Goal: Find contact information: Find contact information

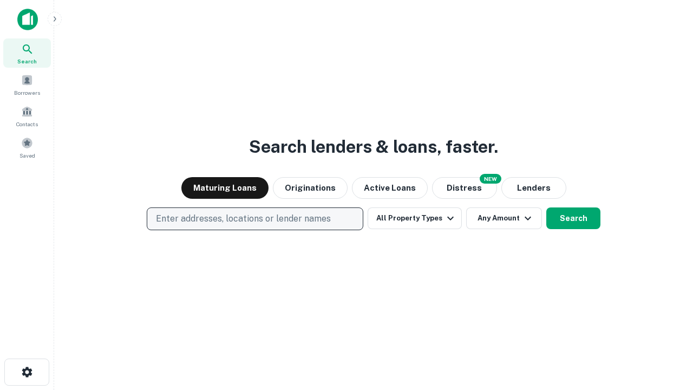
click at [254, 219] on p "Enter addresses, locations or lender names" at bounding box center [243, 218] width 175 height 13
type input "**********"
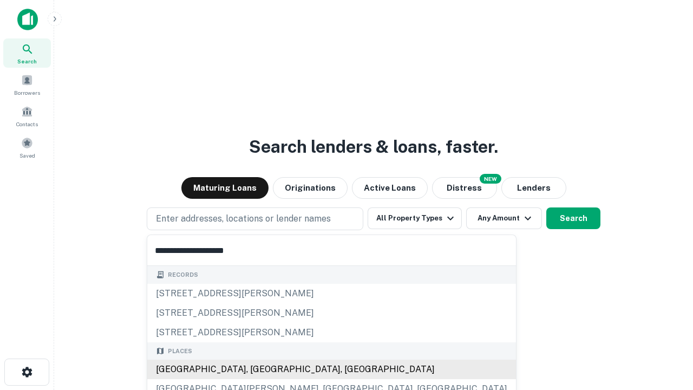
click at [259, 369] on div "[GEOGRAPHIC_DATA], [GEOGRAPHIC_DATA], [GEOGRAPHIC_DATA]" at bounding box center [331, 368] width 369 height 19
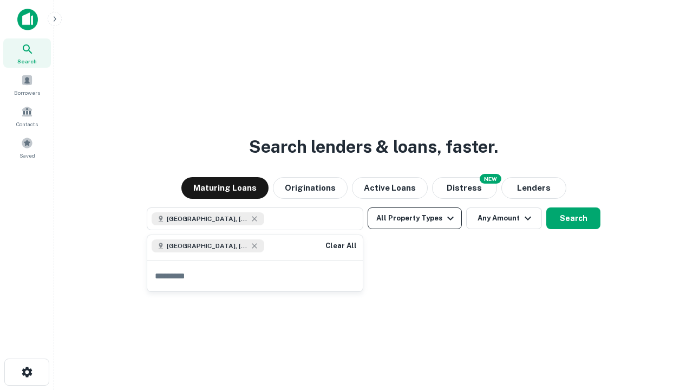
click at [415, 218] on button "All Property Types" at bounding box center [415, 218] width 94 height 22
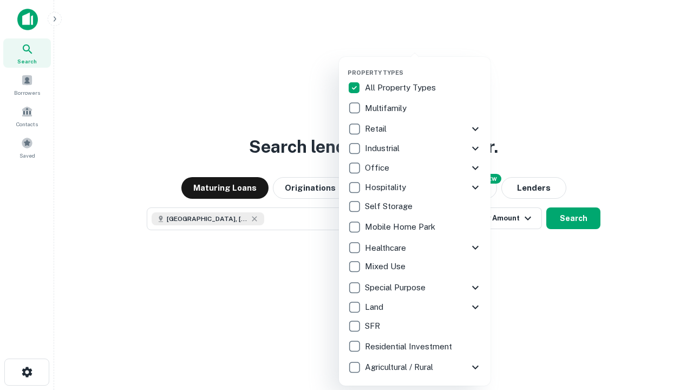
click at [423, 65] on button "button" at bounding box center [423, 65] width 152 height 1
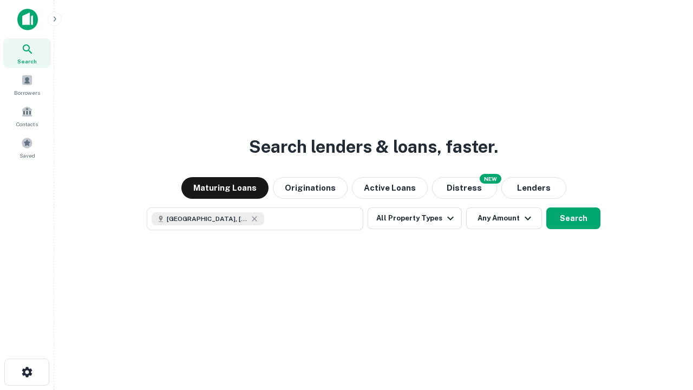
scroll to position [17, 0]
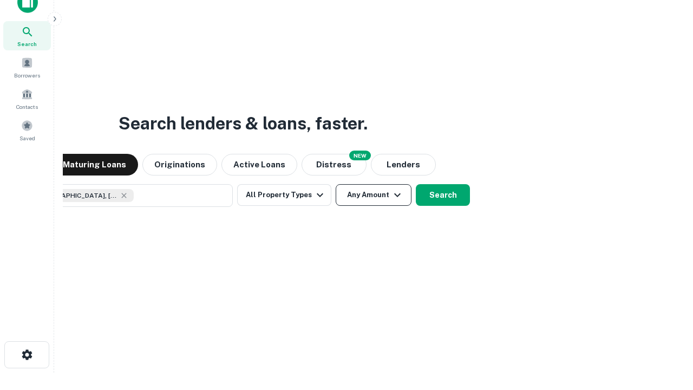
click at [336, 184] on button "Any Amount" at bounding box center [374, 195] width 76 height 22
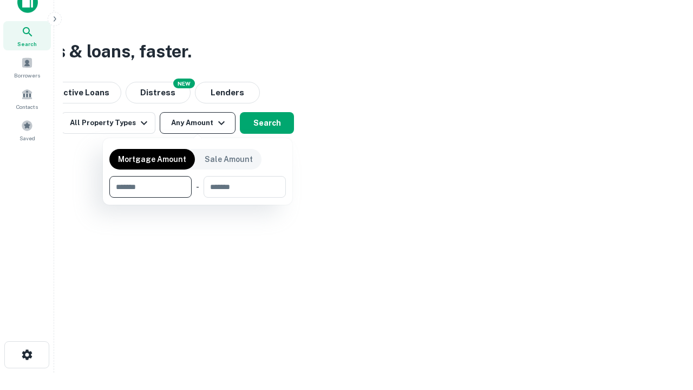
type input "*******"
click at [198, 198] on button "button" at bounding box center [197, 198] width 176 height 1
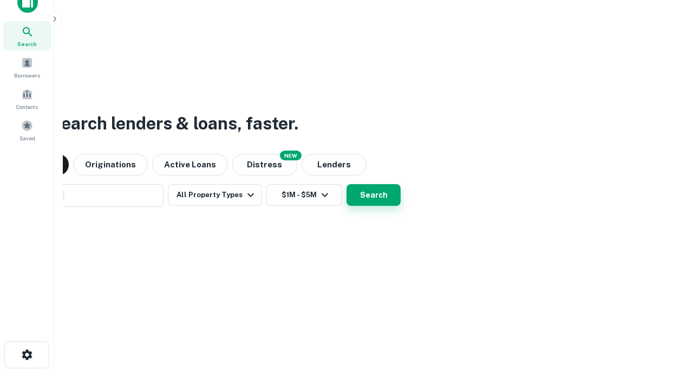
click at [346, 184] on button "Search" at bounding box center [373, 195] width 54 height 22
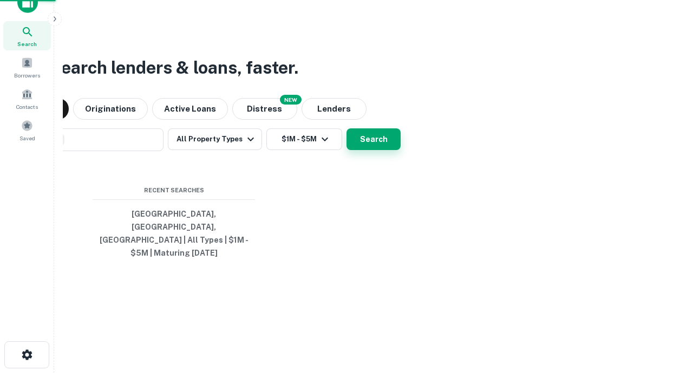
scroll to position [35, 306]
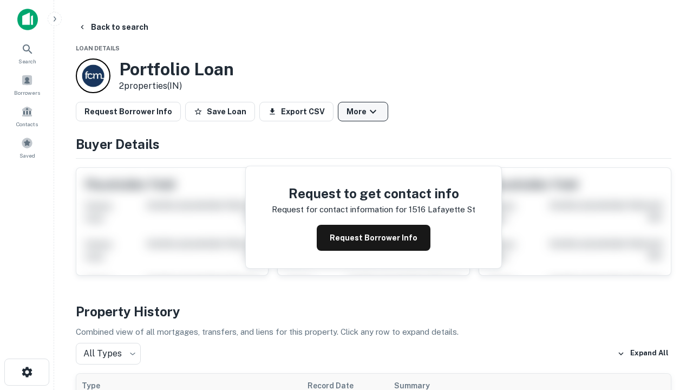
click at [363, 112] on button "More" at bounding box center [363, 111] width 50 height 19
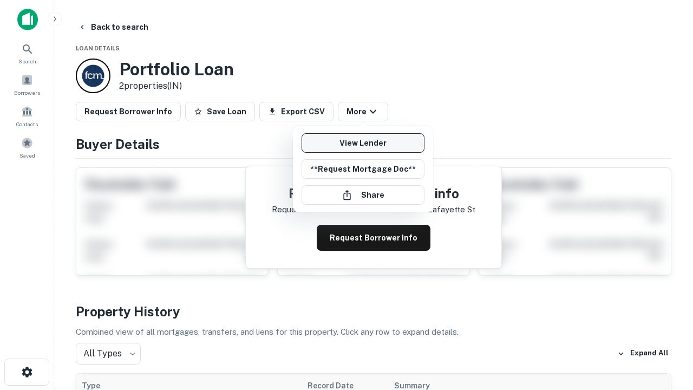
click at [363, 143] on link "View Lender" at bounding box center [362, 142] width 123 height 19
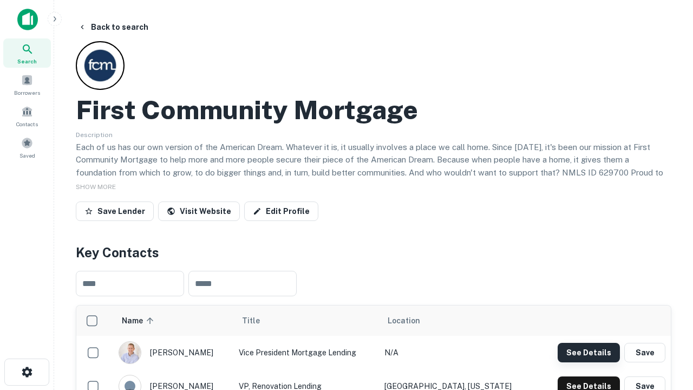
click at [588, 352] on button "See Details" at bounding box center [589, 352] width 62 height 19
click at [27, 372] on icon "button" at bounding box center [27, 371] width 13 height 13
